Goal: Communication & Community: Ask a question

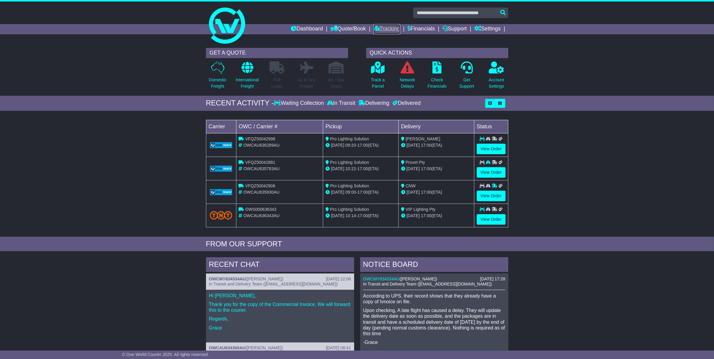
click at [381, 29] on link "Tracking" at bounding box center [386, 29] width 26 height 10
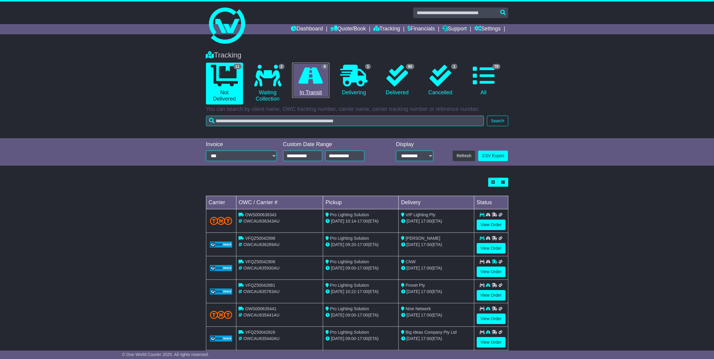
click at [326, 81] on link "8 In Transit" at bounding box center [310, 81] width 37 height 36
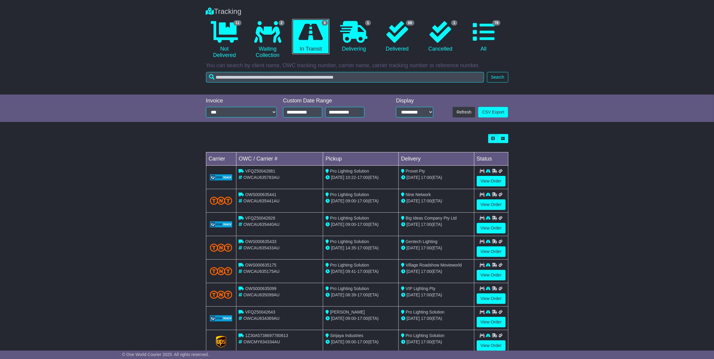
scroll to position [62, 0]
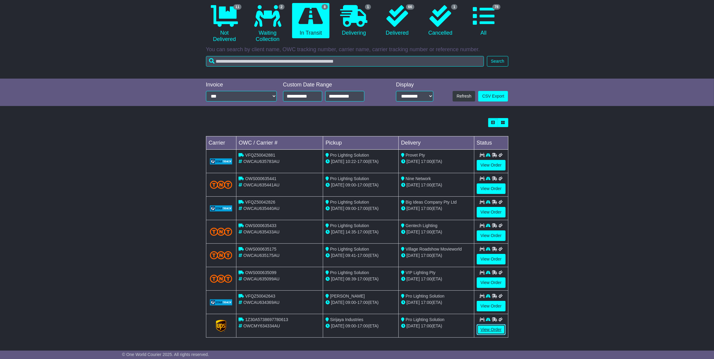
click at [502, 330] on link "View Order" at bounding box center [491, 329] width 29 height 11
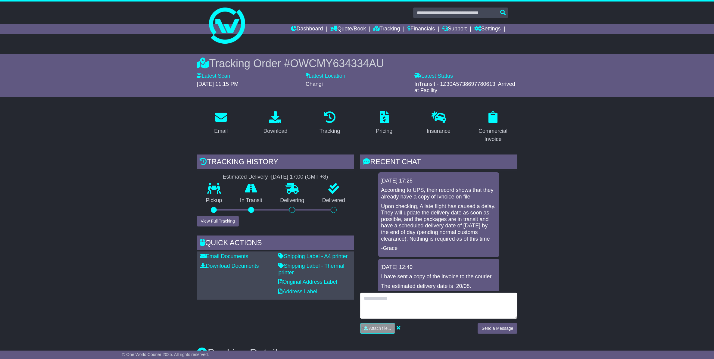
click at [393, 306] on textarea at bounding box center [438, 306] width 157 height 26
type textarea "**********"
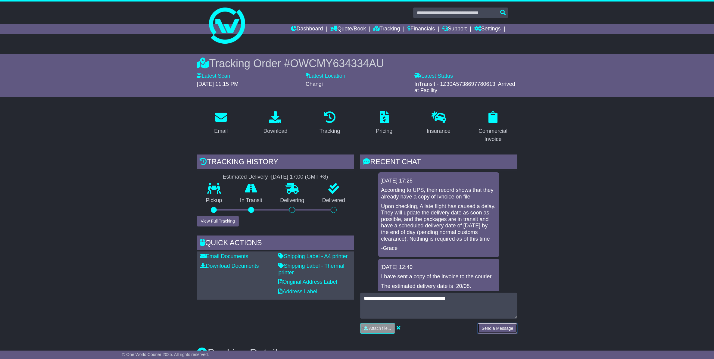
click at [506, 332] on button "Send a Message" at bounding box center [496, 328] width 39 height 11
